Goal: Contribute content: Contribute content

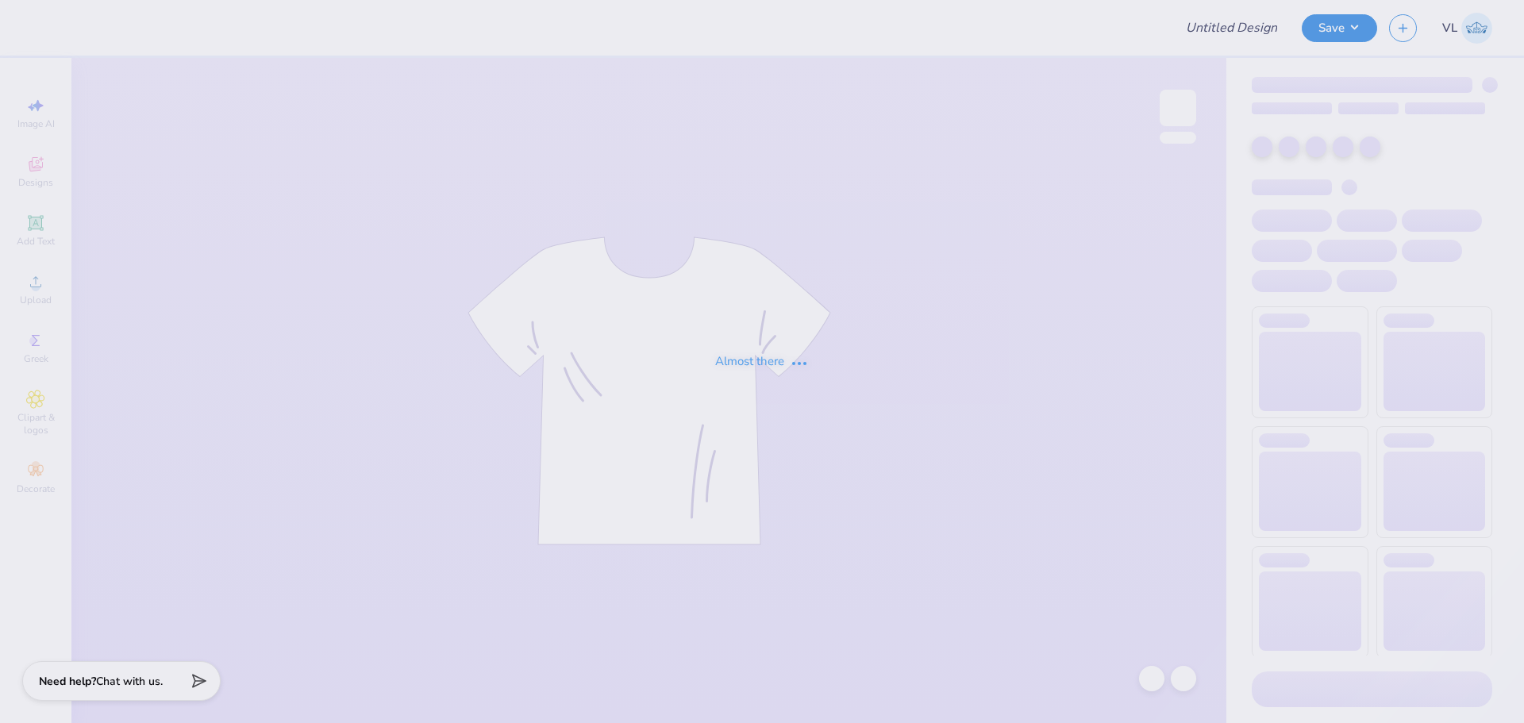
type input "SNU Formal Merch"
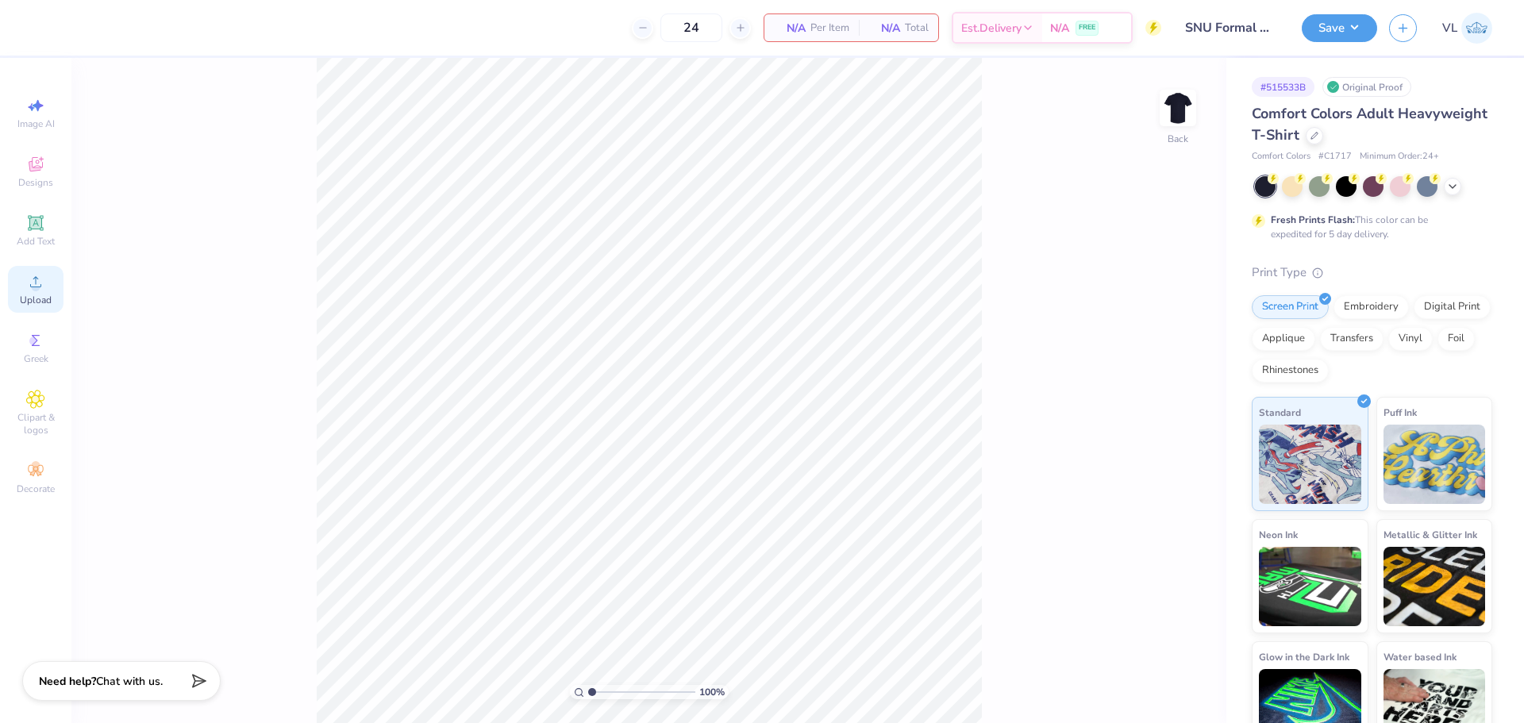
click at [35, 294] on span "Upload" at bounding box center [36, 300] width 32 height 13
click at [1172, 115] on img at bounding box center [1178, 108] width 64 height 64
click at [38, 301] on span "Upload" at bounding box center [36, 300] width 32 height 13
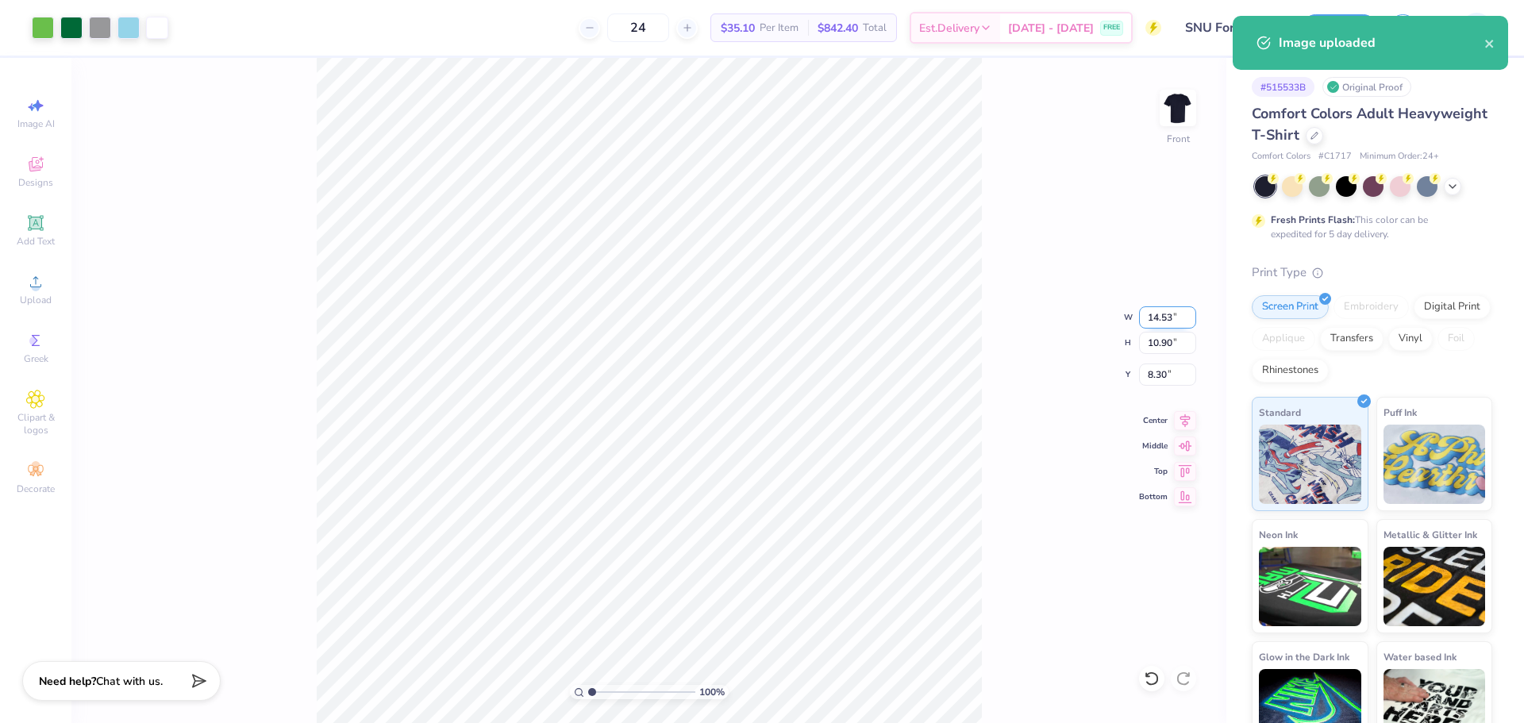
click at [1161, 322] on input "14.53" at bounding box center [1167, 317] width 57 height 22
type input "12.00"
type input "9.00"
type input "3.00"
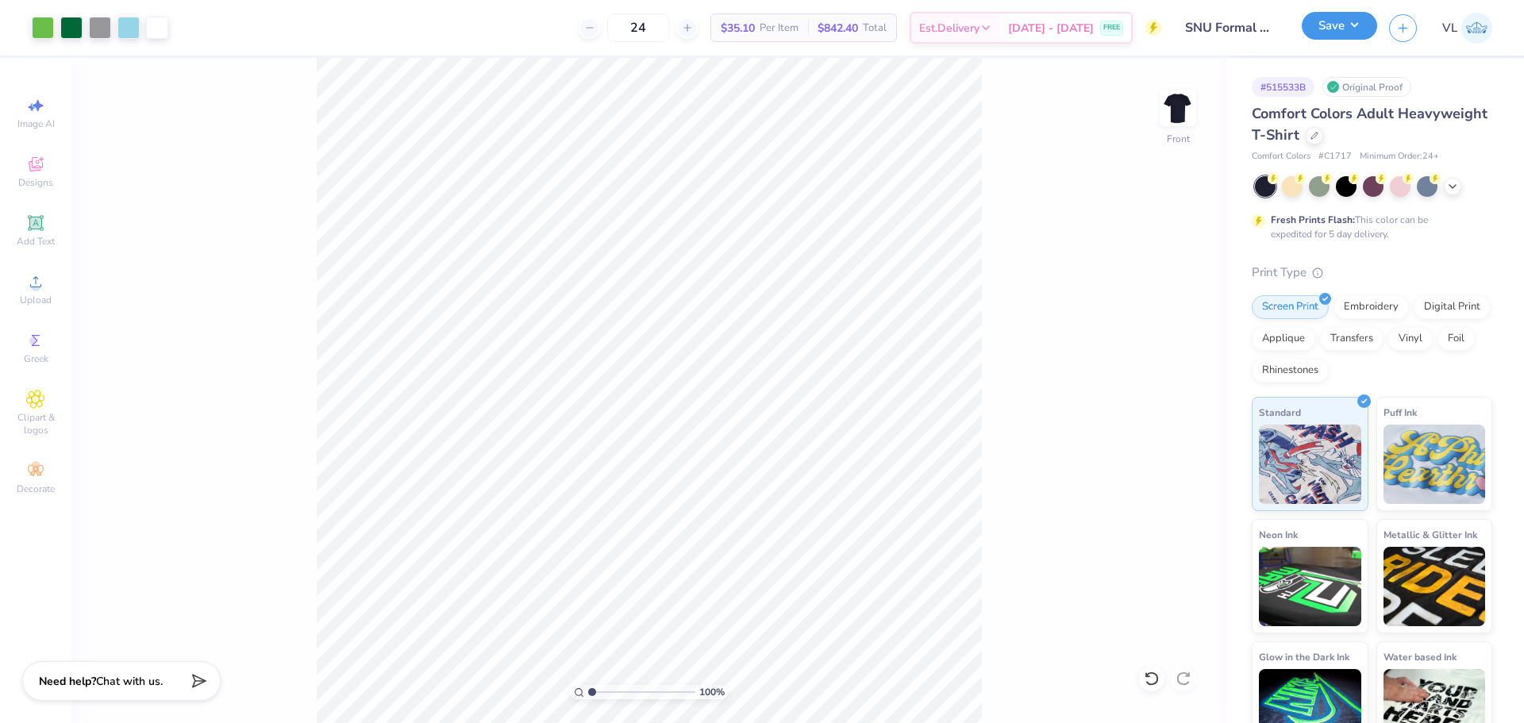
click at [1338, 39] on button "Save" at bounding box center [1339, 26] width 75 height 28
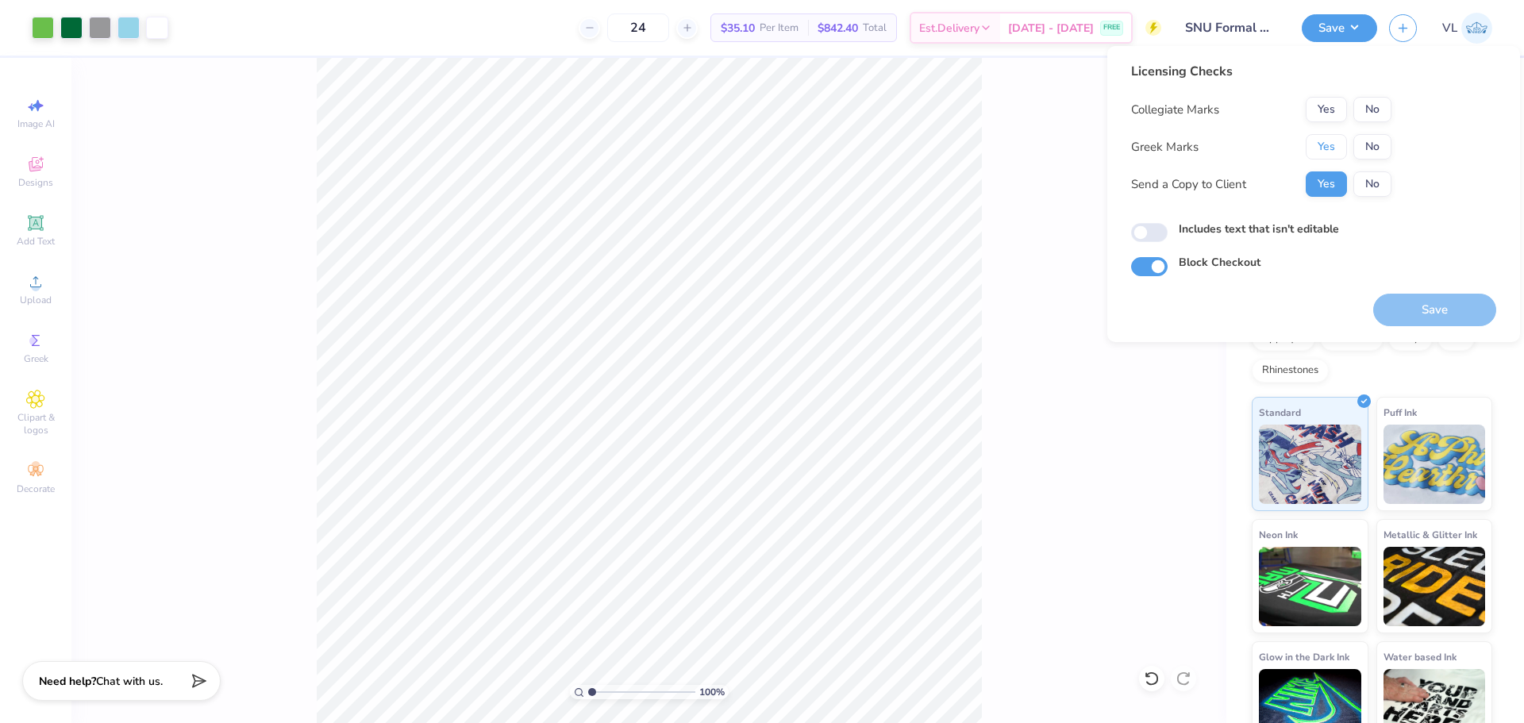
drag, startPoint x: 1332, startPoint y: 149, endPoint x: 1346, endPoint y: 129, distance: 25.1
click at [1332, 148] on button "Yes" at bounding box center [1326, 146] width 41 height 25
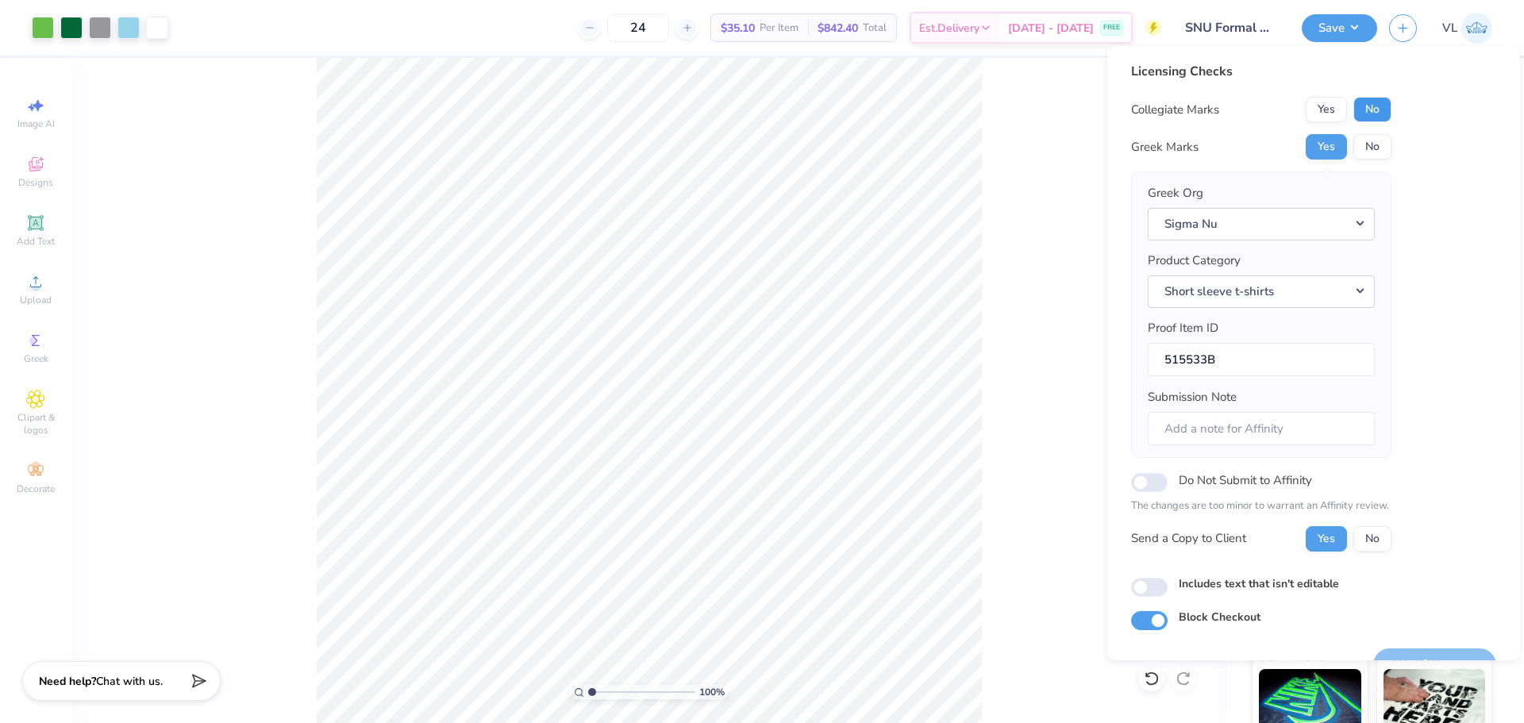
click at [1378, 106] on button "No" at bounding box center [1372, 109] width 38 height 25
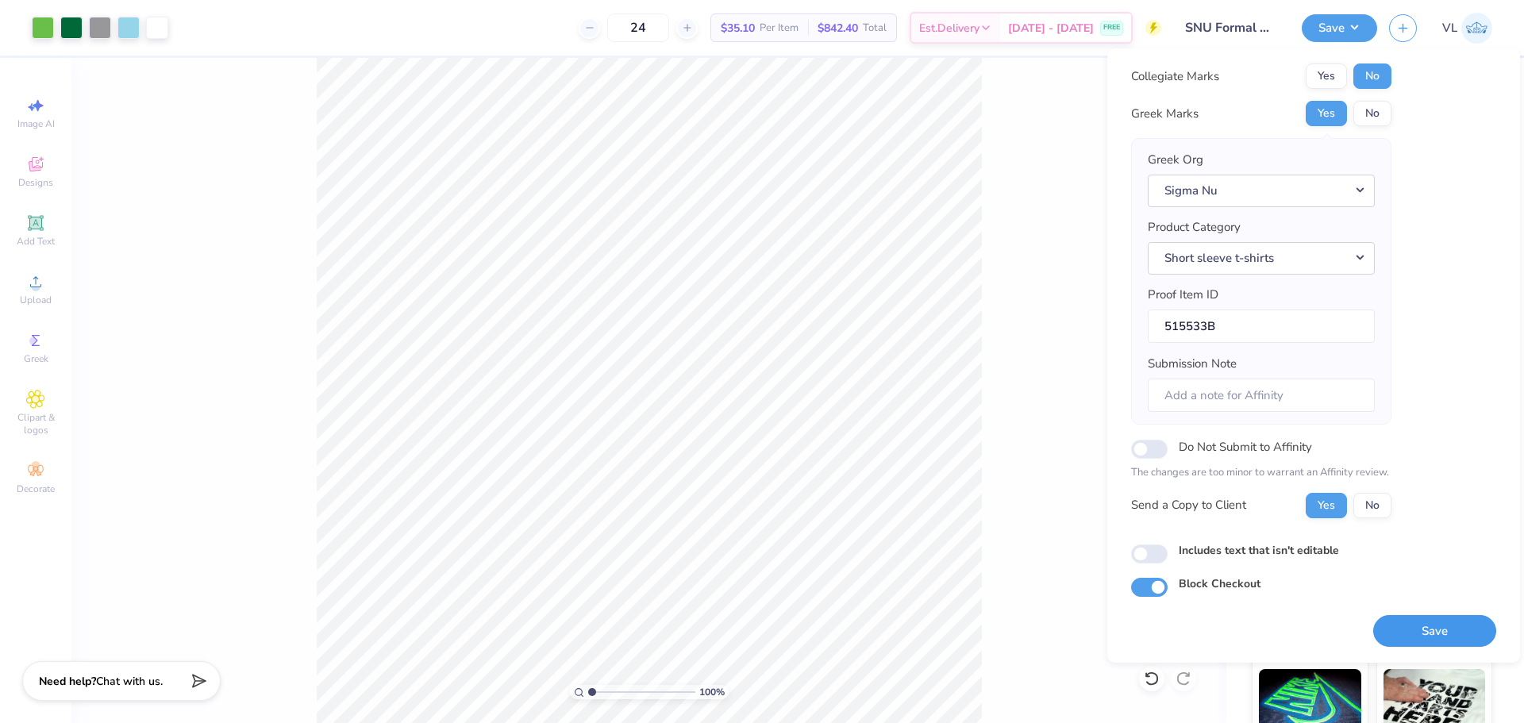
click at [1430, 632] on button "Save" at bounding box center [1434, 631] width 123 height 33
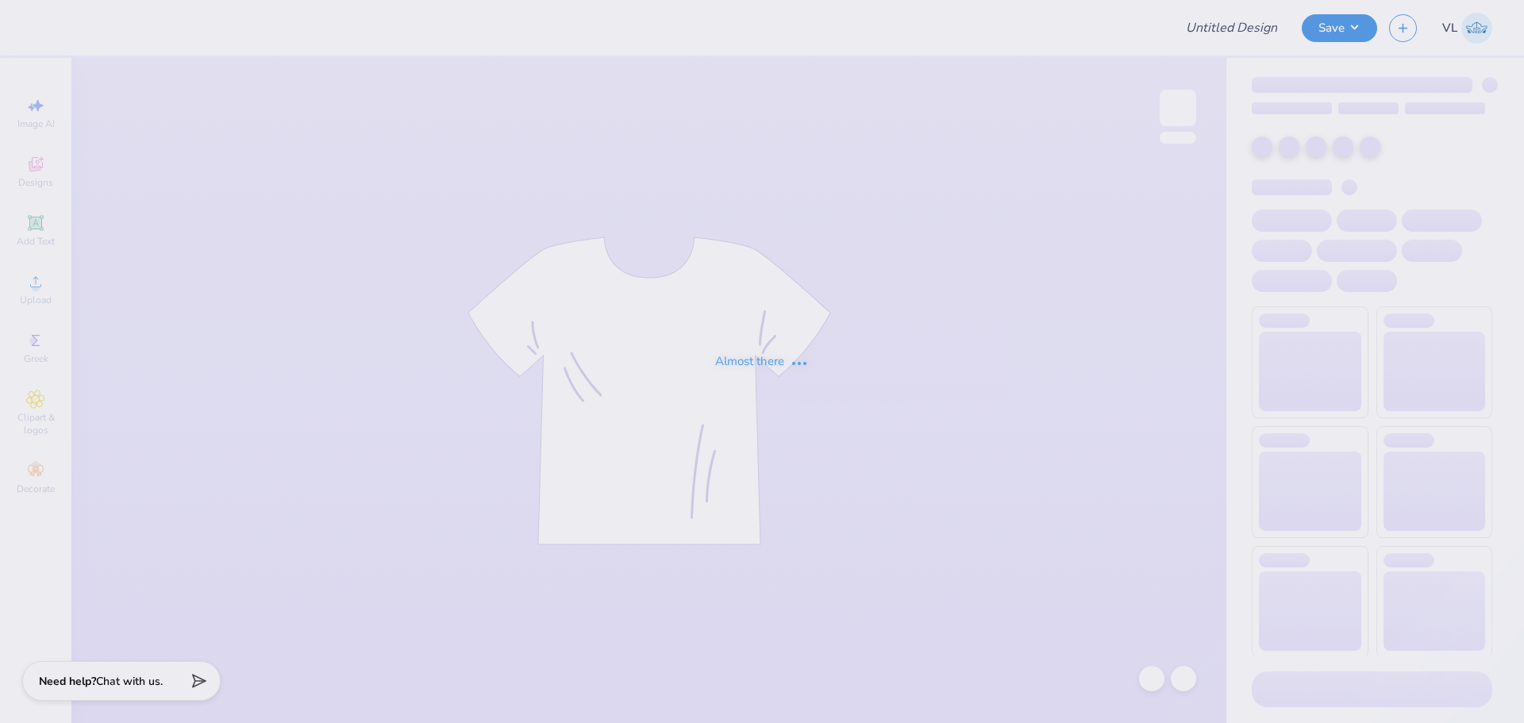
type input "Age Discrimination In Employment Act"
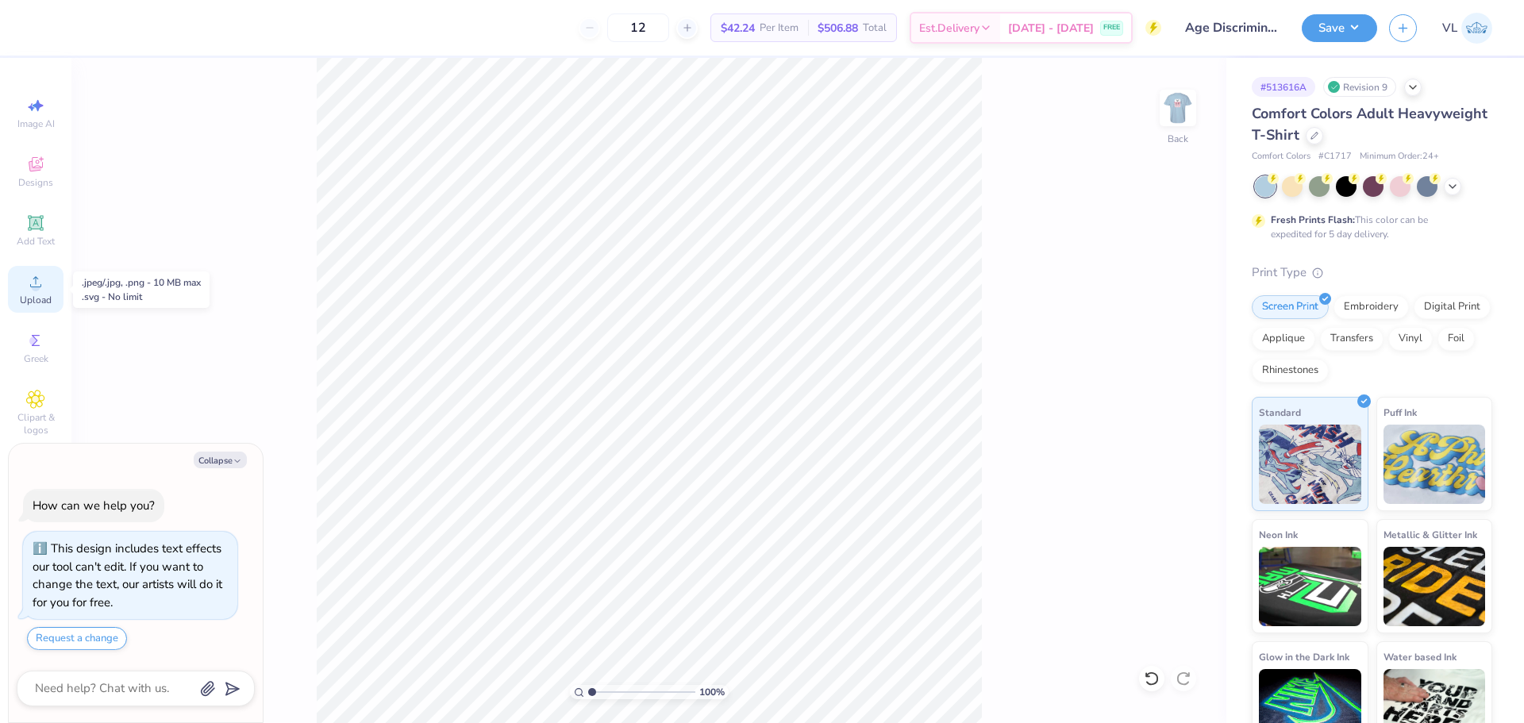
click at [28, 279] on icon at bounding box center [35, 281] width 19 height 19
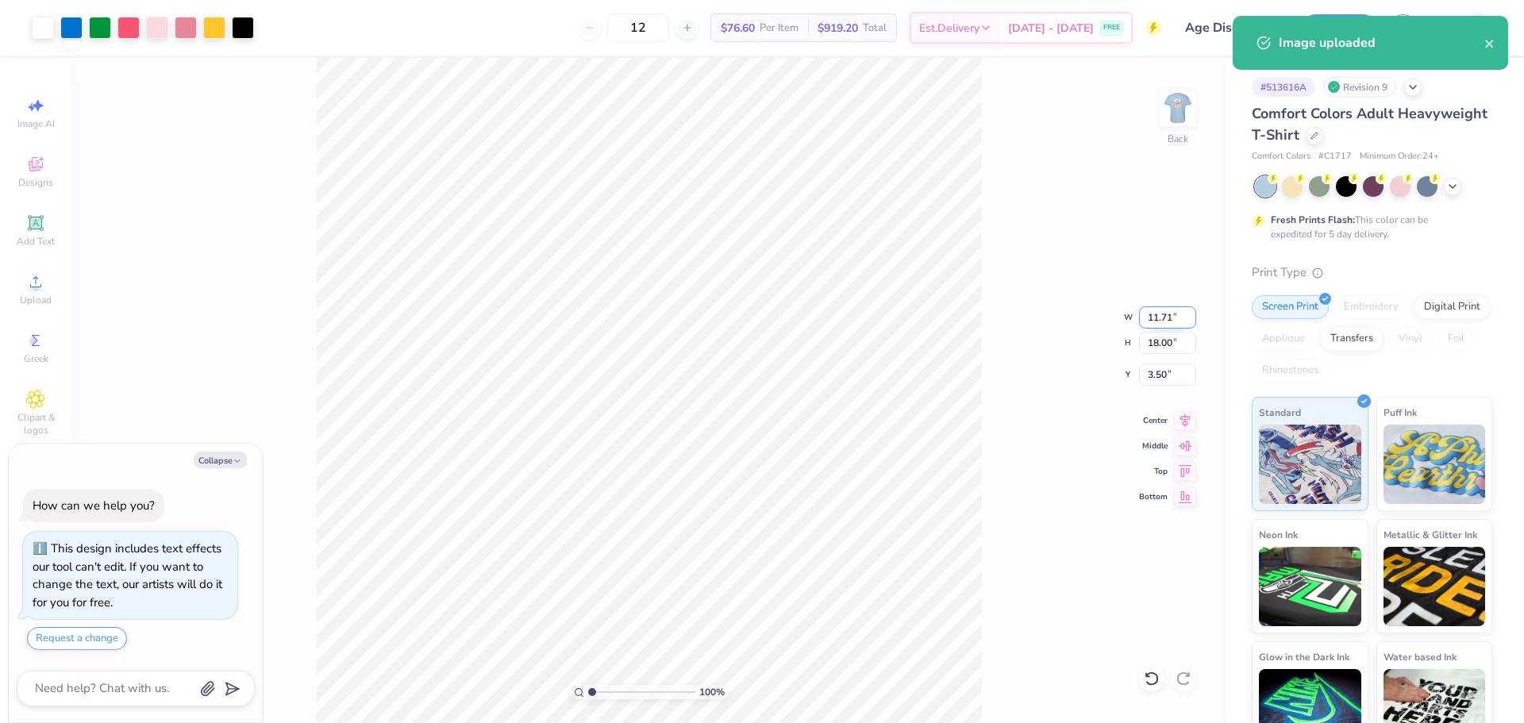
type textarea "x"
click at [1163, 345] on input "18.00" at bounding box center [1167, 343] width 57 height 22
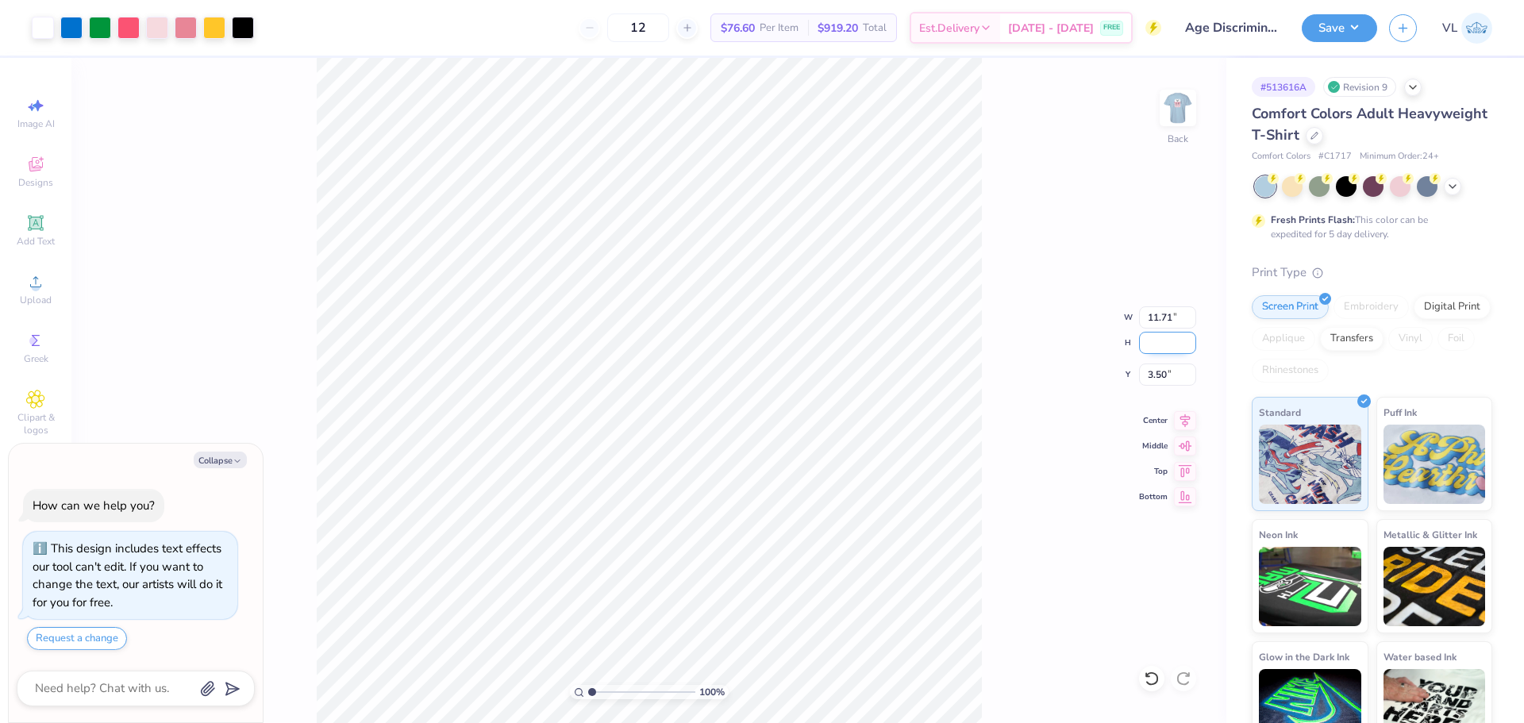
type input ".7"
type input "7.50"
type textarea "x"
type input "4.88"
click at [1156, 372] on input "8.75" at bounding box center [1167, 375] width 57 height 22
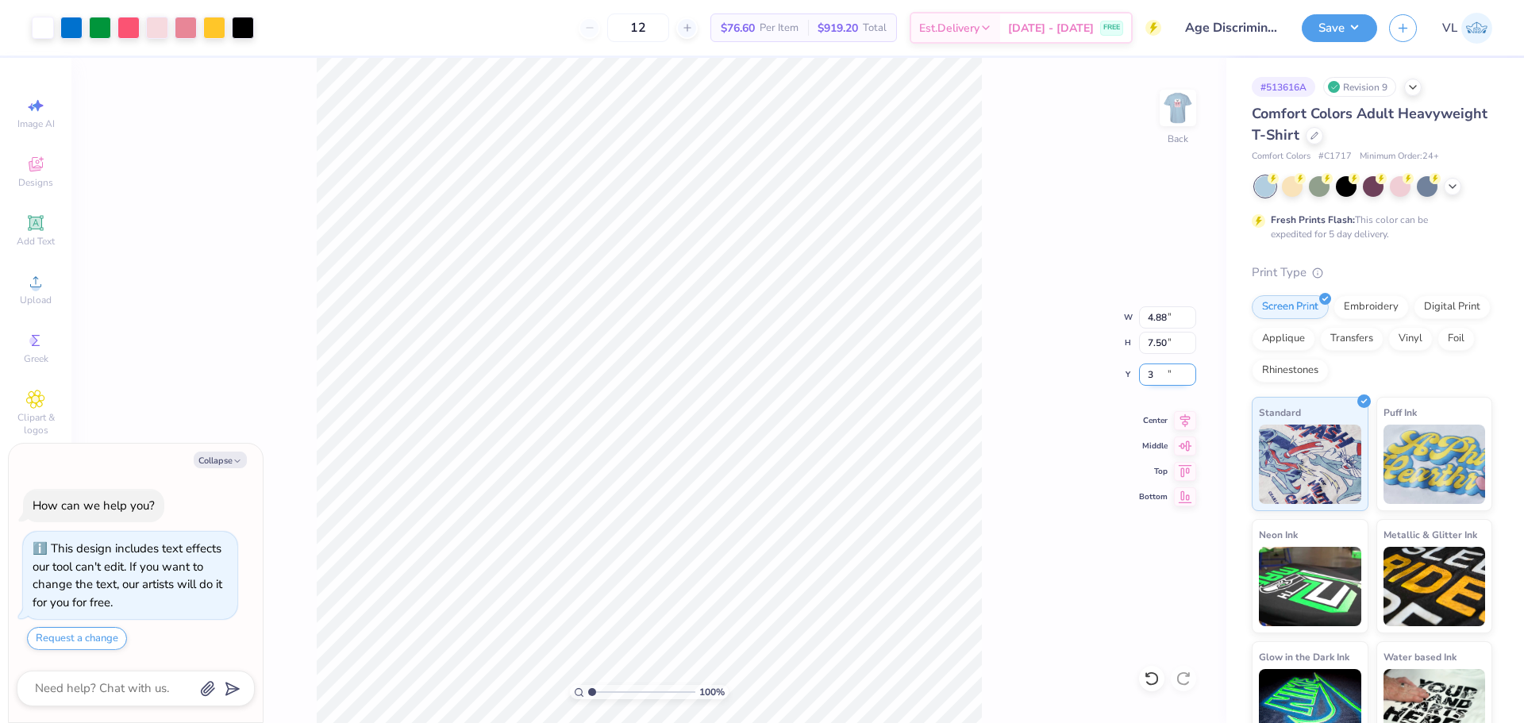
type input "3"
type textarea "x"
type input "3.00"
click at [1177, 110] on img at bounding box center [1178, 108] width 64 height 64
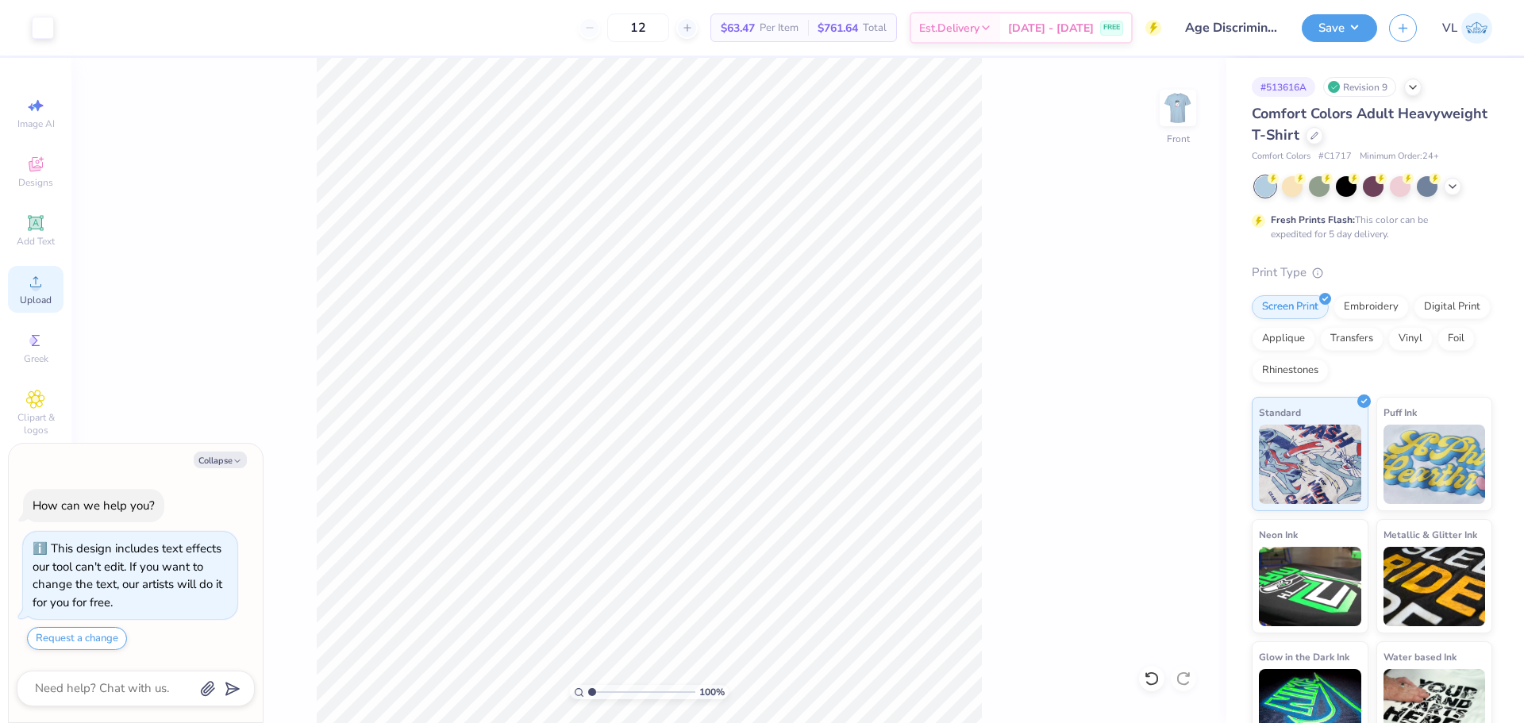
click at [44, 285] on icon at bounding box center [35, 281] width 19 height 19
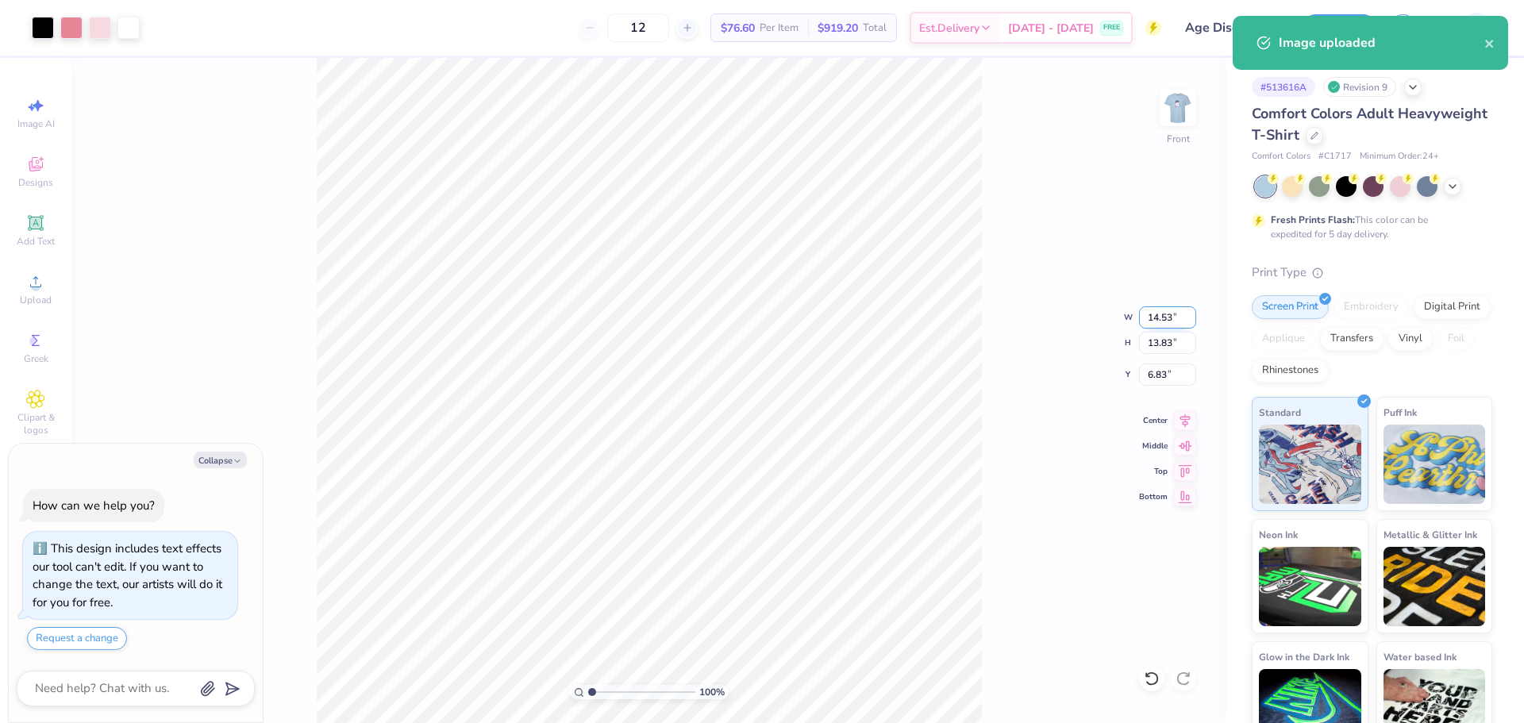
type textarea "x"
click at [1160, 315] on input "14.53" at bounding box center [1167, 317] width 57 height 22
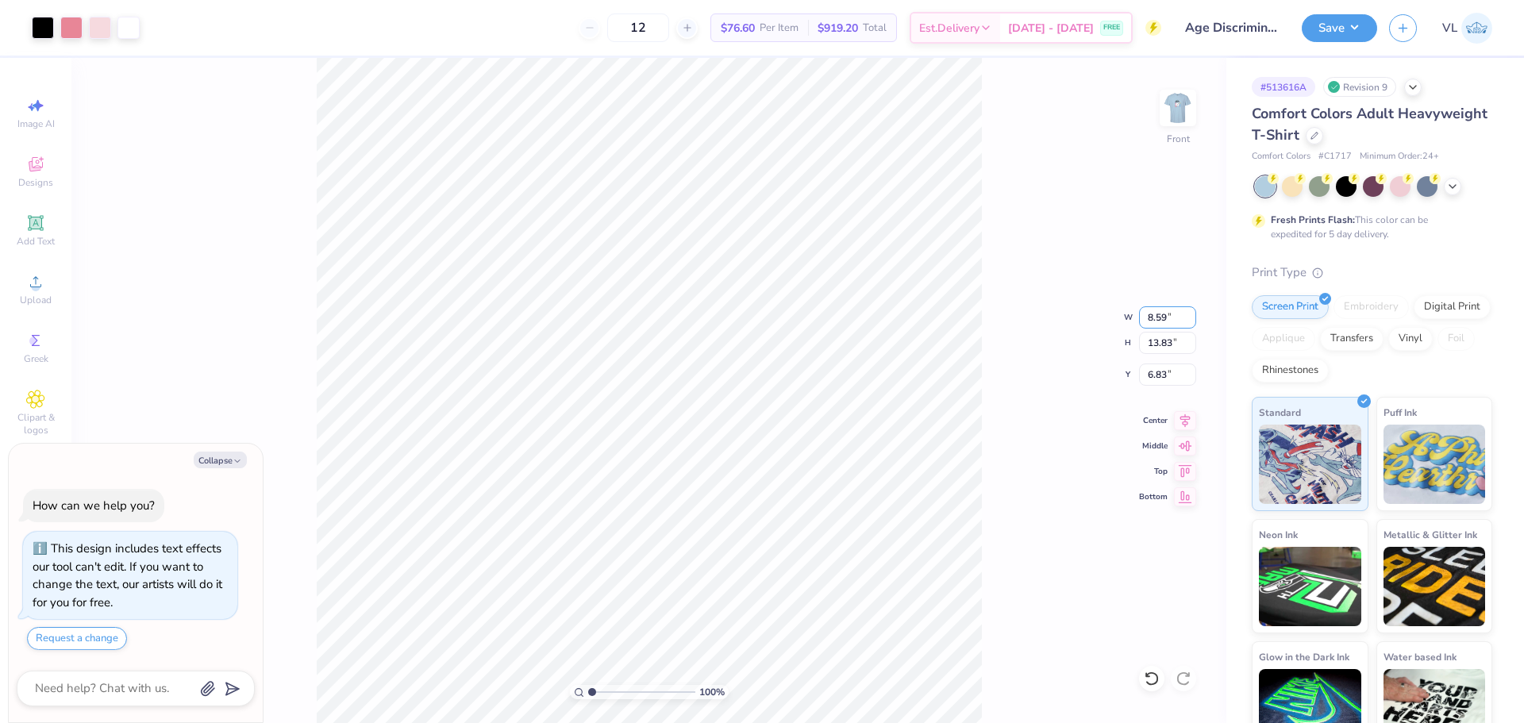
type input "8.59"
type textarea "x"
type input "8.18"
type input "3"
type textarea "x"
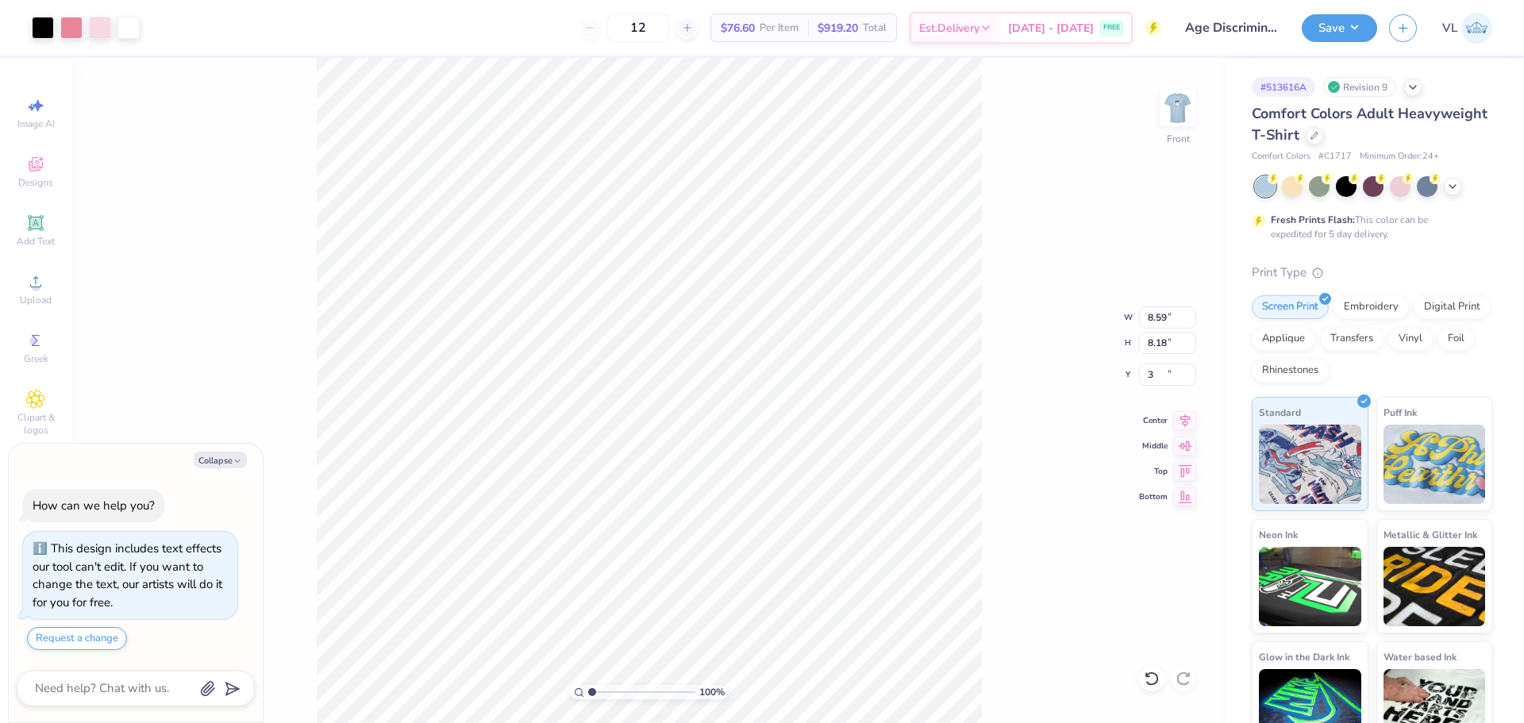
type input "3.00"
type textarea "x"
click at [1154, 367] on input "3.00" at bounding box center [1167, 375] width 57 height 22
type input "5.13"
type textarea "x"
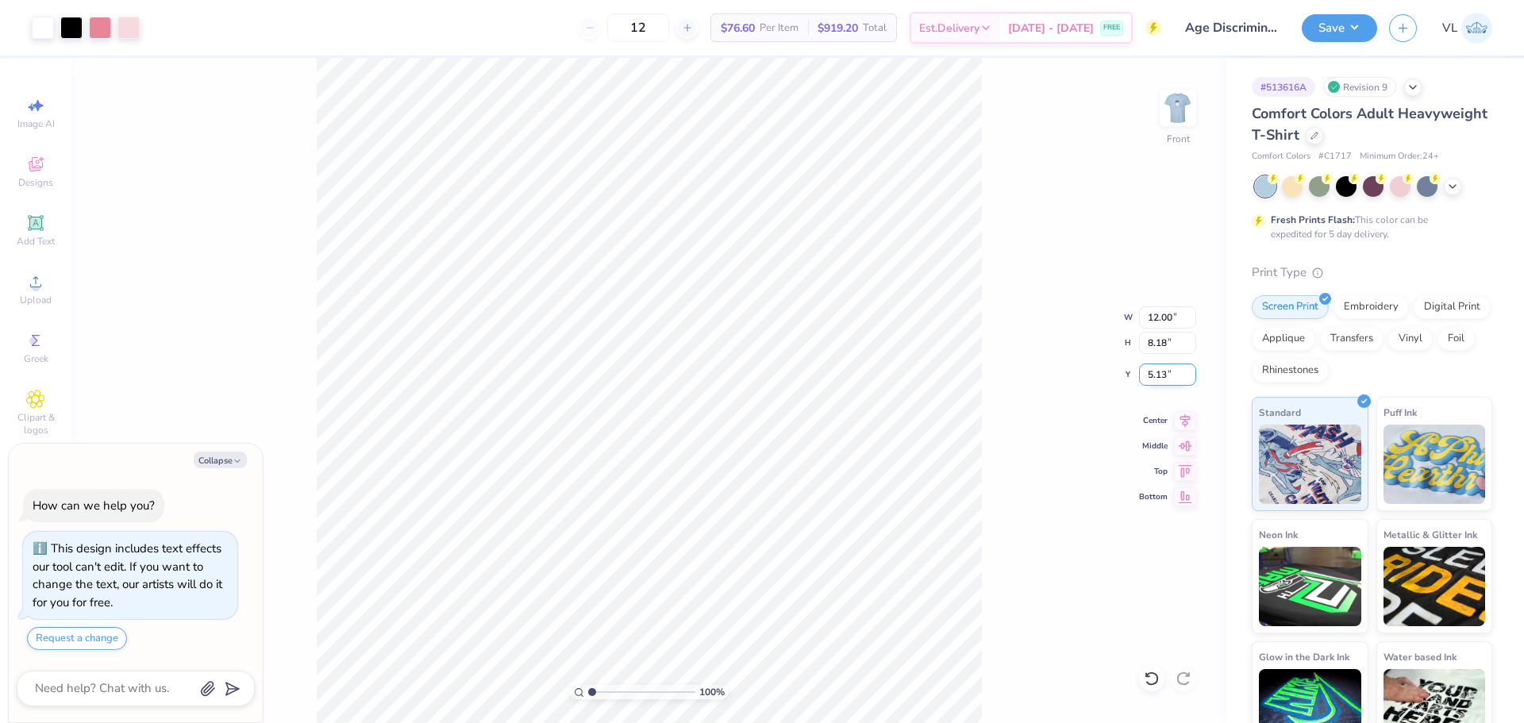
click at [1153, 372] on input "5.13" at bounding box center [1167, 375] width 57 height 22
type input "3"
type textarea "x"
type input "3.00"
click at [1360, 21] on button "Save" at bounding box center [1339, 26] width 75 height 28
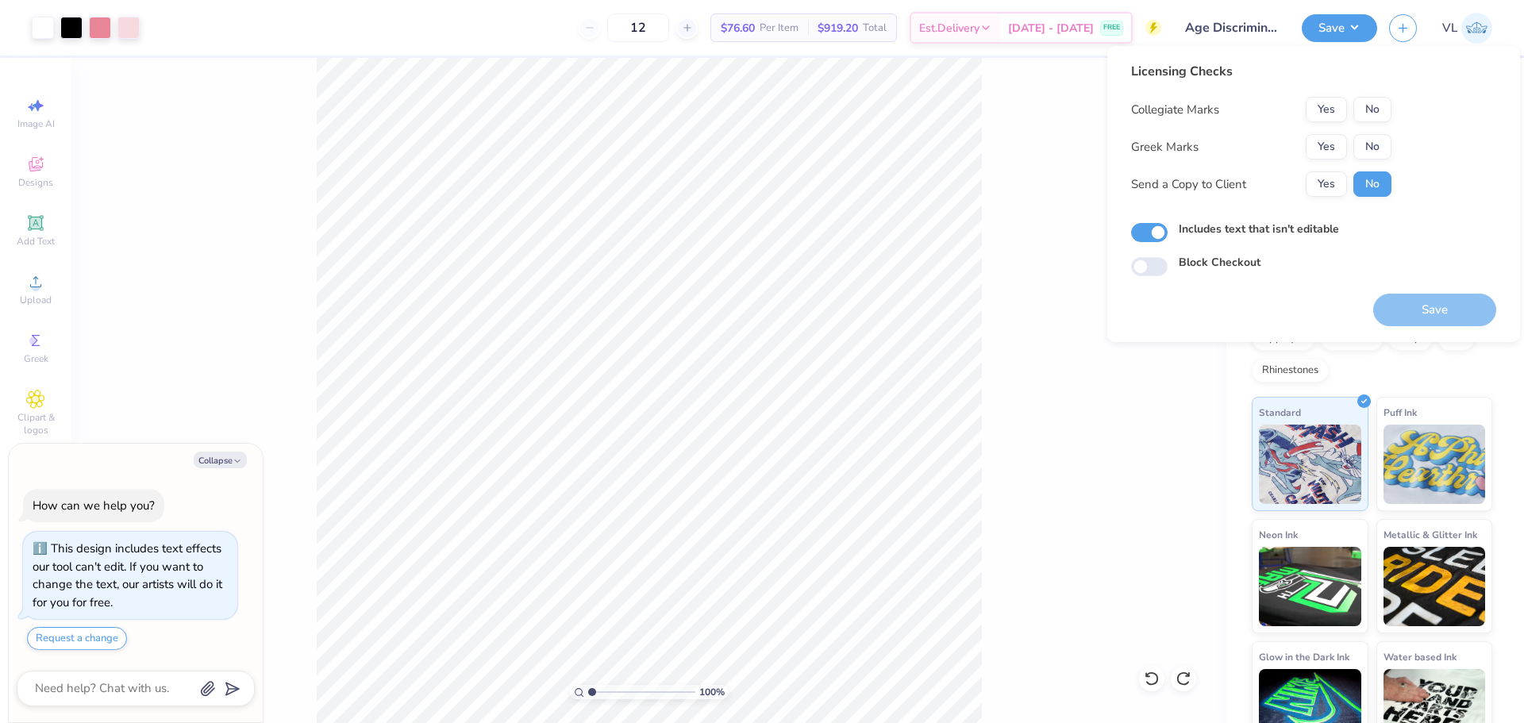
click at [1377, 135] on button "No" at bounding box center [1372, 146] width 38 height 25
click at [1376, 110] on button "No" at bounding box center [1372, 109] width 38 height 25
click at [1435, 322] on button "Save" at bounding box center [1434, 310] width 123 height 33
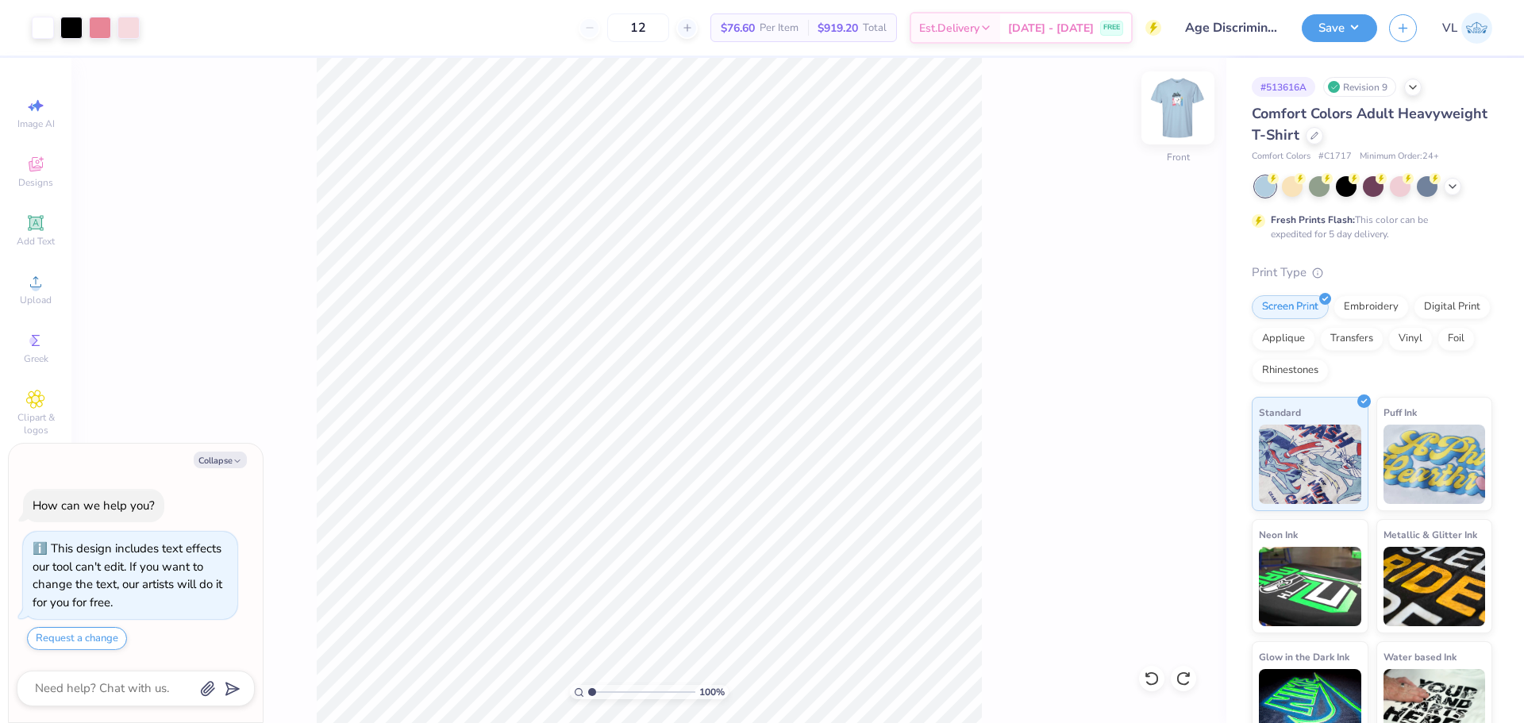
click at [1164, 103] on img at bounding box center [1178, 108] width 64 height 64
type textarea "x"
